Goal: Use online tool/utility: Use online tool/utility

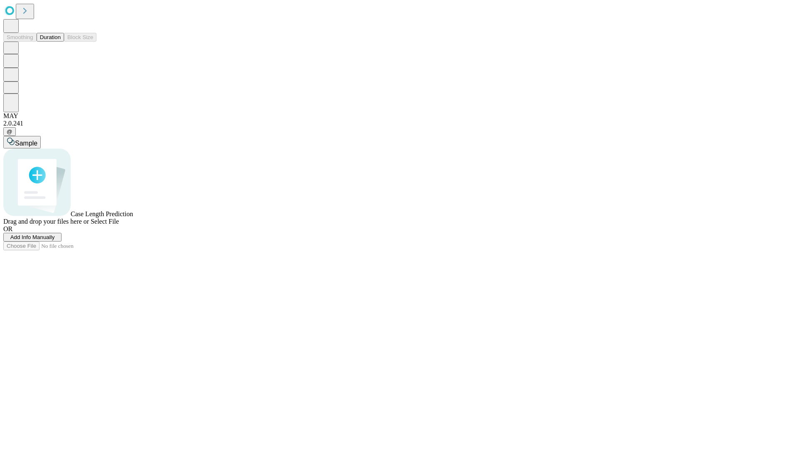
click at [119, 225] on span "Select File" at bounding box center [105, 221] width 28 height 7
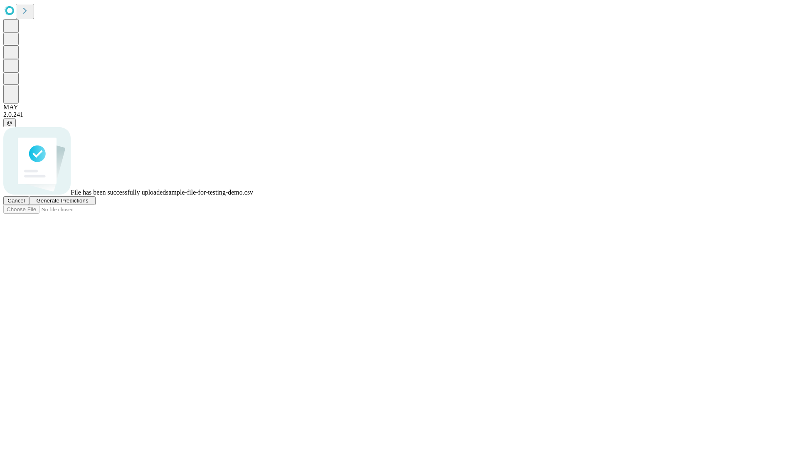
click at [88, 204] on span "Generate Predictions" at bounding box center [62, 200] width 52 height 6
